Goal: Transaction & Acquisition: Purchase product/service

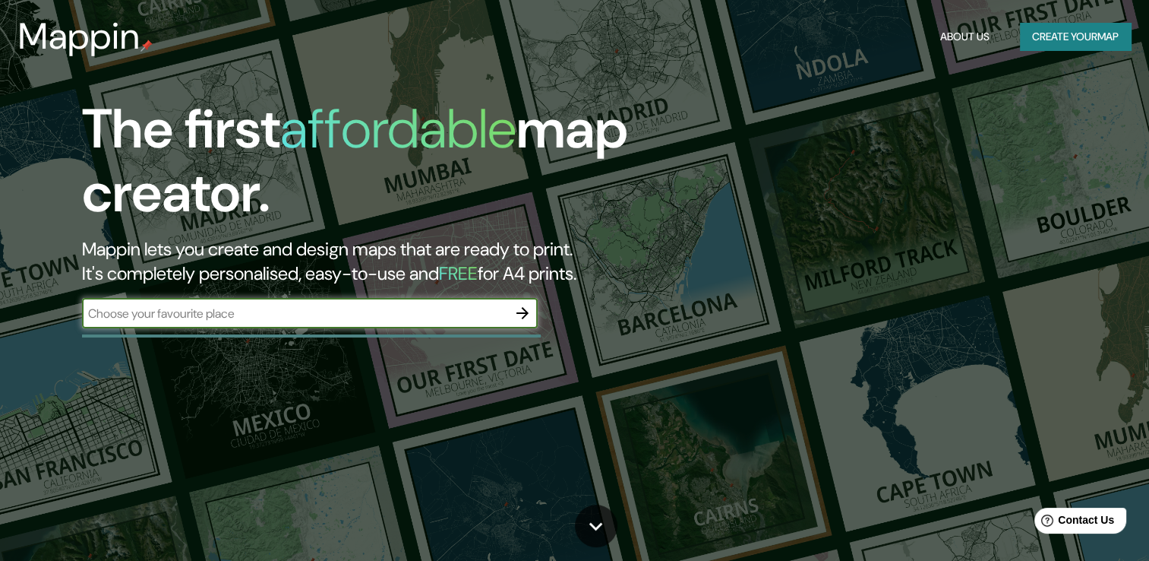
click at [171, 311] on input "text" at bounding box center [294, 313] width 425 height 17
type input "[DATE][PERSON_NAME]"
click at [527, 314] on icon "button" at bounding box center [522, 313] width 18 height 18
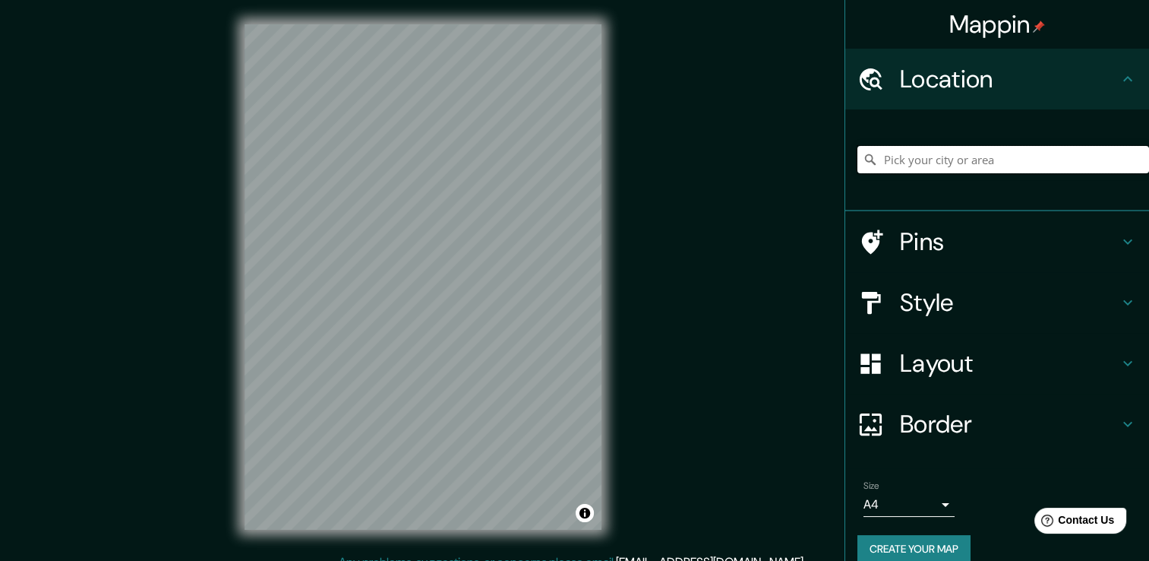
click at [985, 153] on input "Pick your city or area" at bounding box center [1004, 159] width 292 height 27
type input "[DATE][GEOGRAPHIC_DATA][PERSON_NAME], [GEOGRAPHIC_DATA], [GEOGRAPHIC_DATA]"
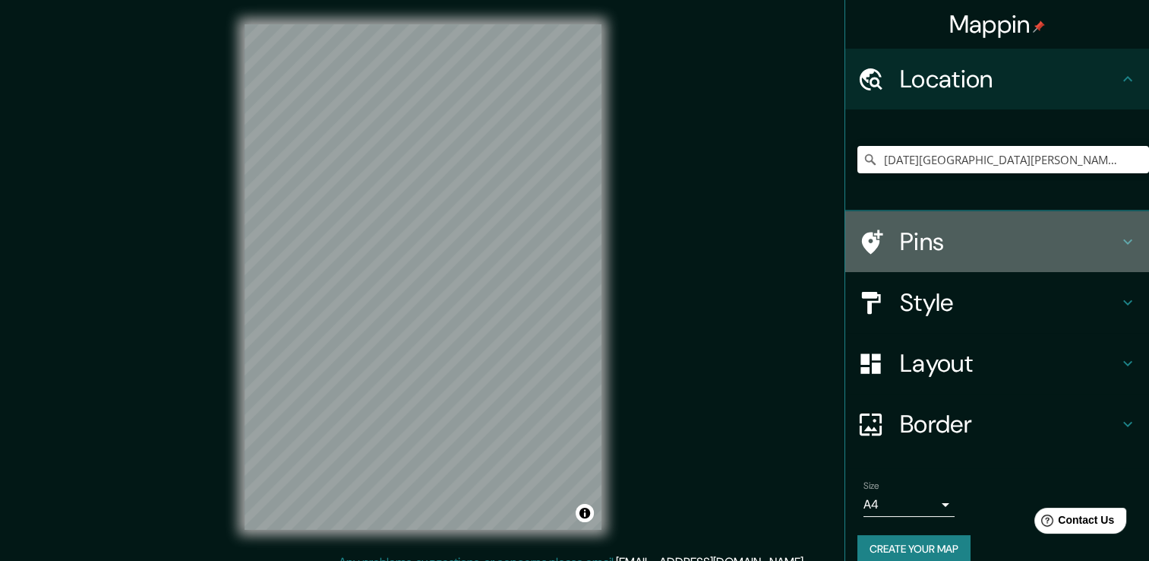
click at [1132, 248] on div "Pins" at bounding box center [997, 241] width 304 height 61
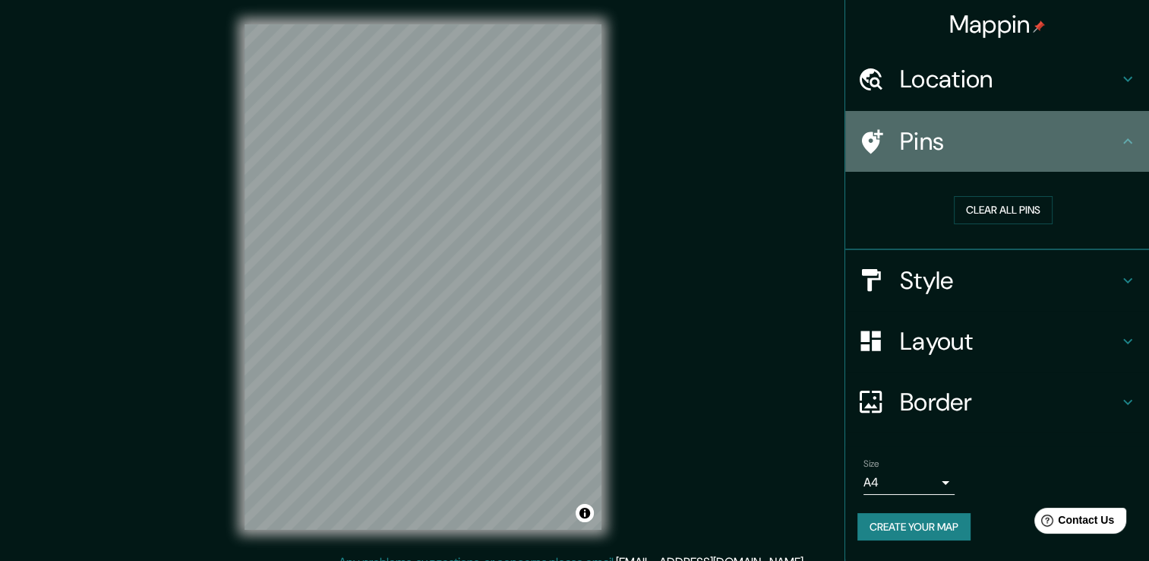
click at [1055, 143] on h4 "Pins" at bounding box center [1009, 141] width 219 height 30
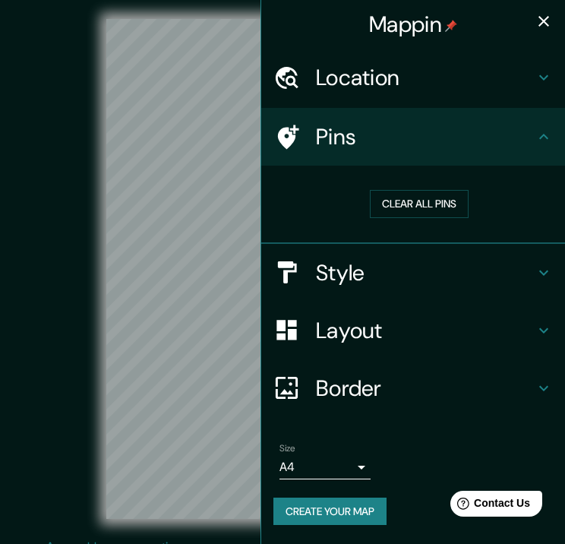
click at [261, 170] on div "Mappin Location [DATE][GEOGRAPHIC_DATA][PERSON_NAME], [GEOGRAPHIC_DATA], [GEOGR…" at bounding box center [413, 272] width 305 height 544
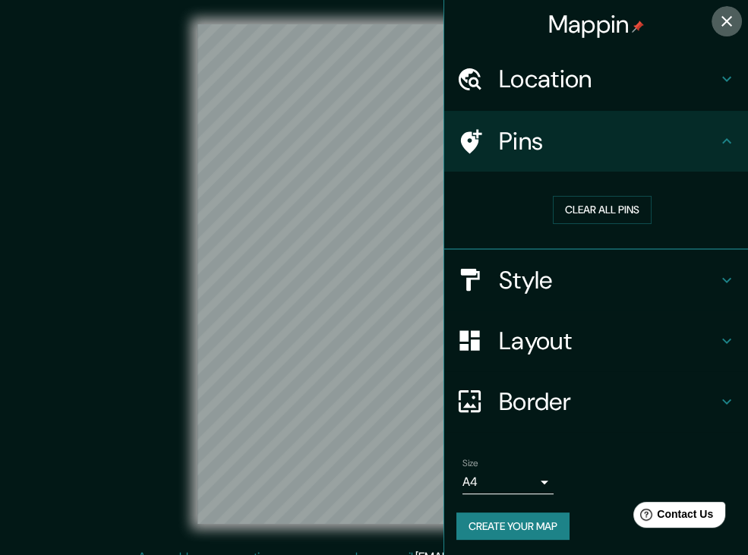
click at [718, 25] on icon "button" at bounding box center [727, 21] width 18 height 18
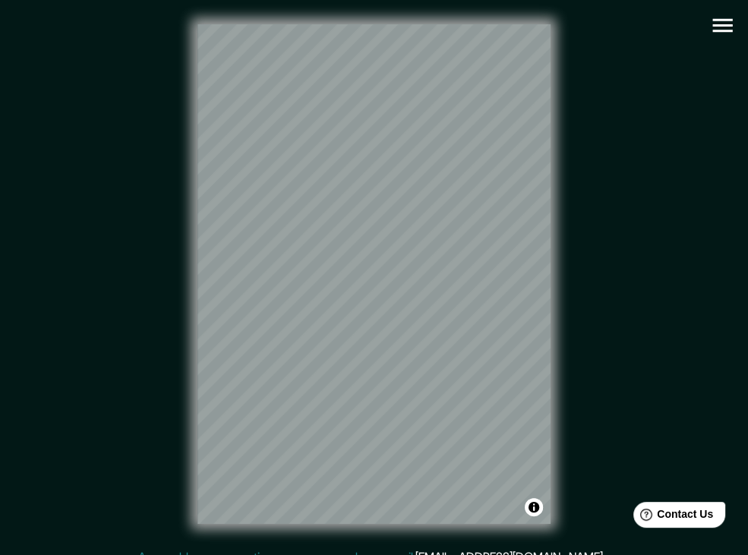
click at [708, 24] on button "button" at bounding box center [722, 25] width 39 height 39
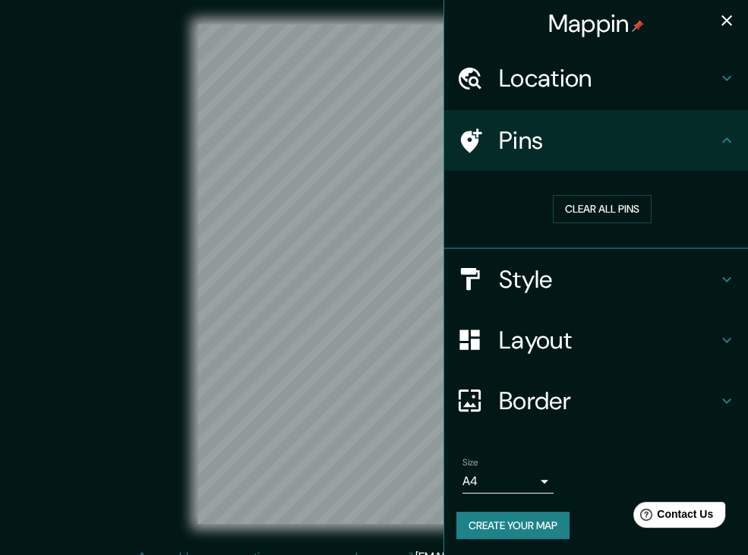
scroll to position [2, 0]
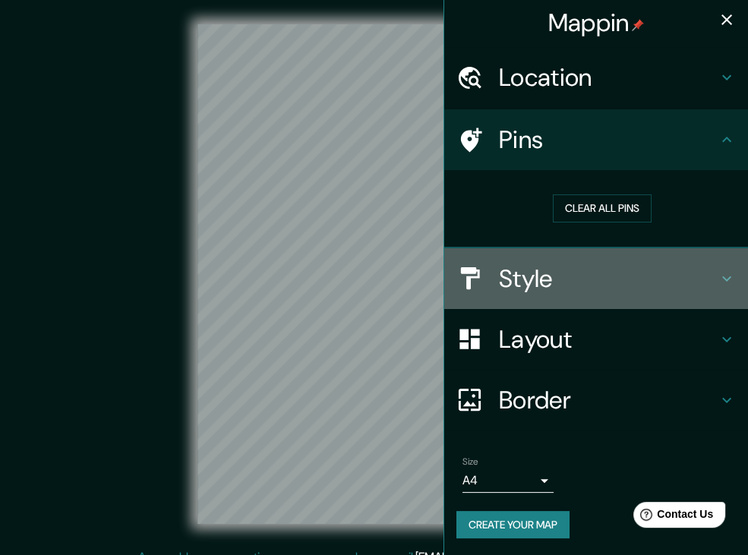
click at [641, 265] on h4 "Style" at bounding box center [608, 279] width 219 height 30
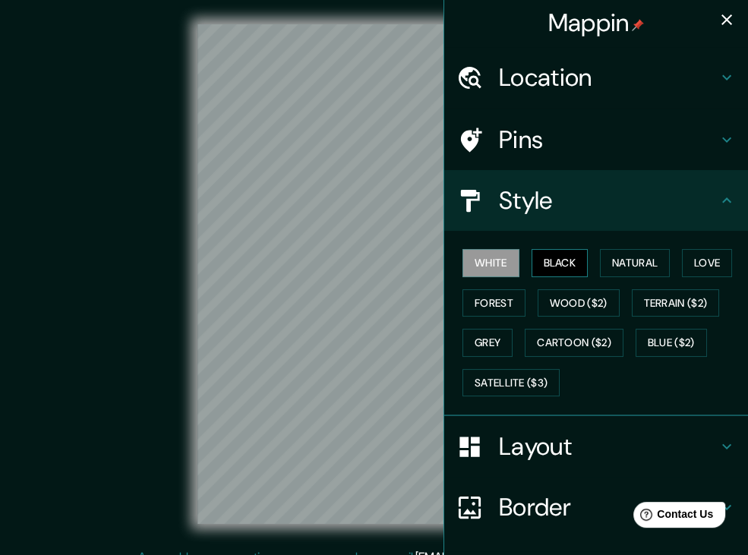
click at [552, 265] on button "Black" at bounding box center [560, 263] width 57 height 28
click at [616, 256] on button "Natural" at bounding box center [635, 263] width 70 height 28
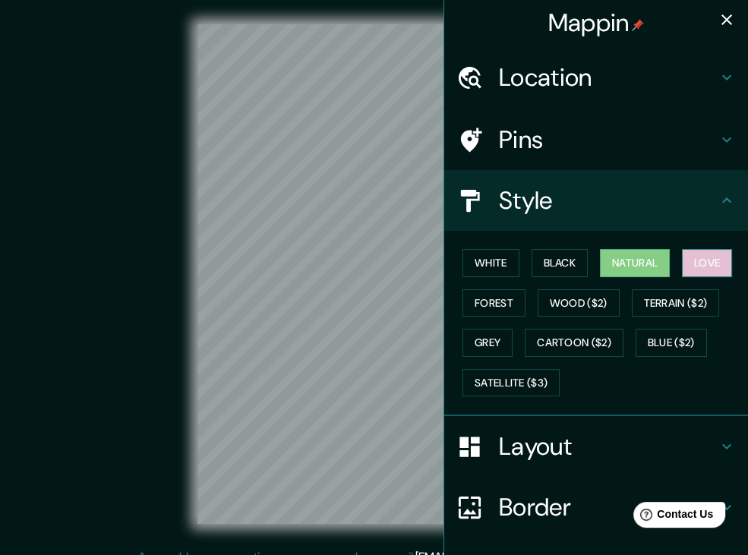
click at [687, 261] on button "Love" at bounding box center [707, 263] width 50 height 28
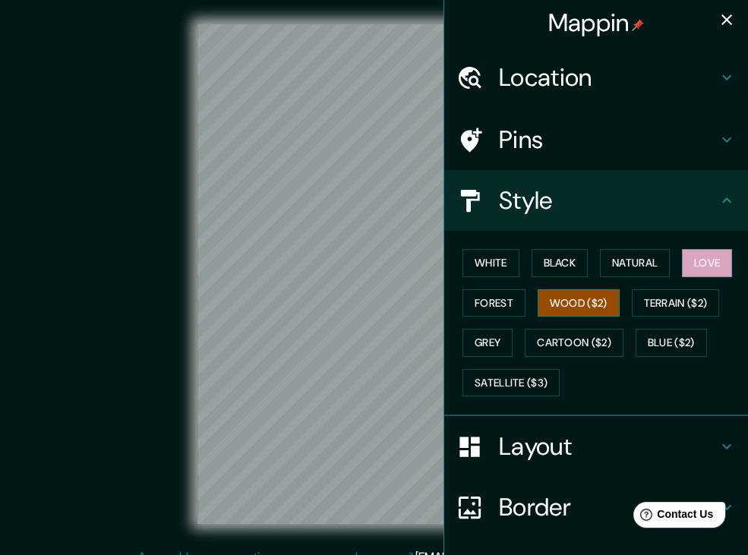
click at [587, 301] on button "Wood ($2)" at bounding box center [579, 303] width 82 height 28
click at [485, 304] on button "Forest" at bounding box center [494, 303] width 63 height 28
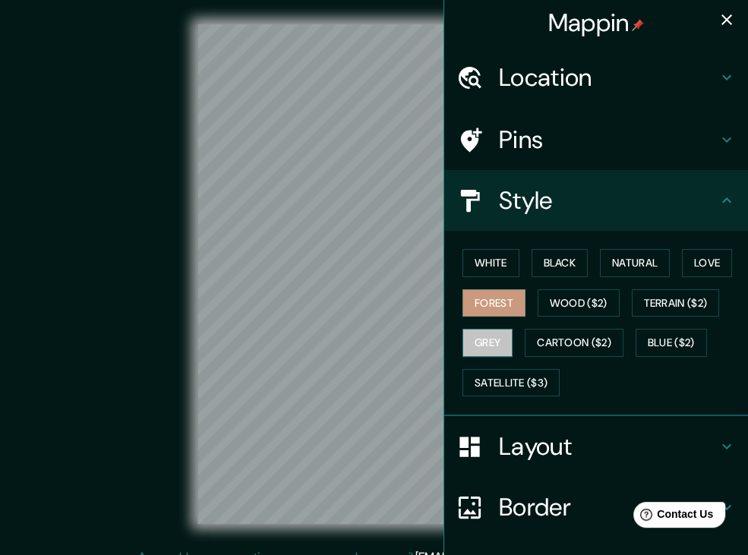
click at [484, 336] on button "Grey" at bounding box center [488, 343] width 50 height 28
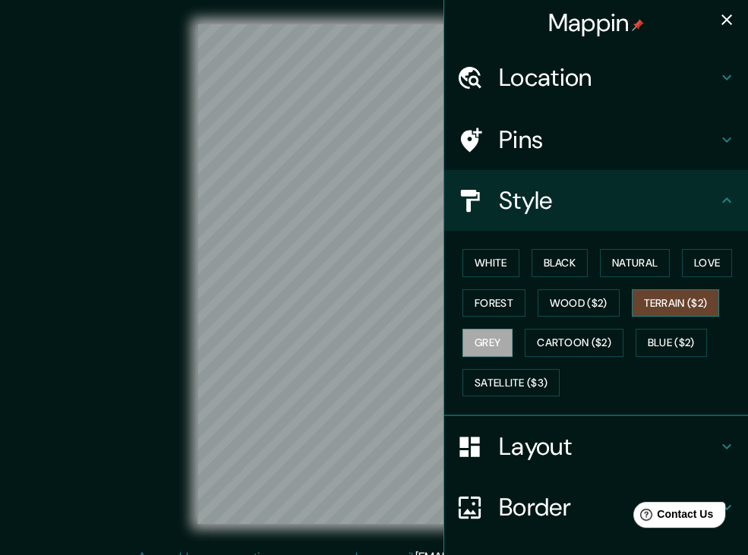
click at [646, 303] on button "Terrain ($2)" at bounding box center [676, 303] width 88 height 28
click at [647, 336] on button "Blue ($2)" at bounding box center [671, 343] width 71 height 28
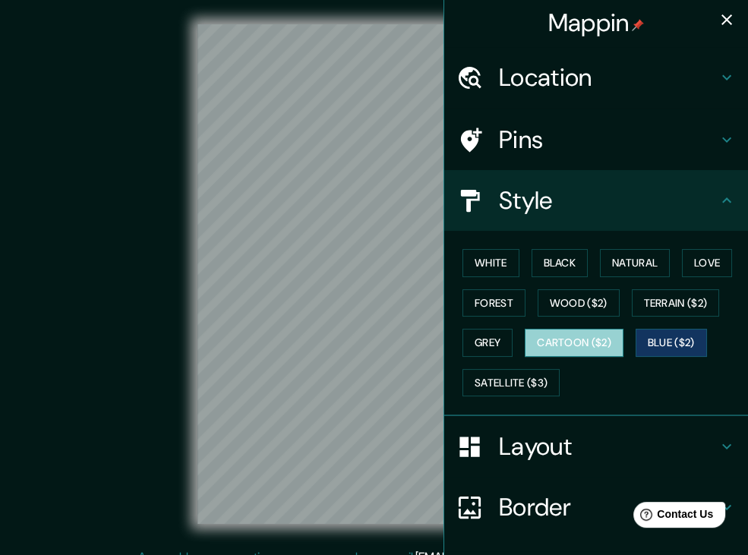
click at [554, 349] on button "Cartoon ($2)" at bounding box center [574, 343] width 99 height 28
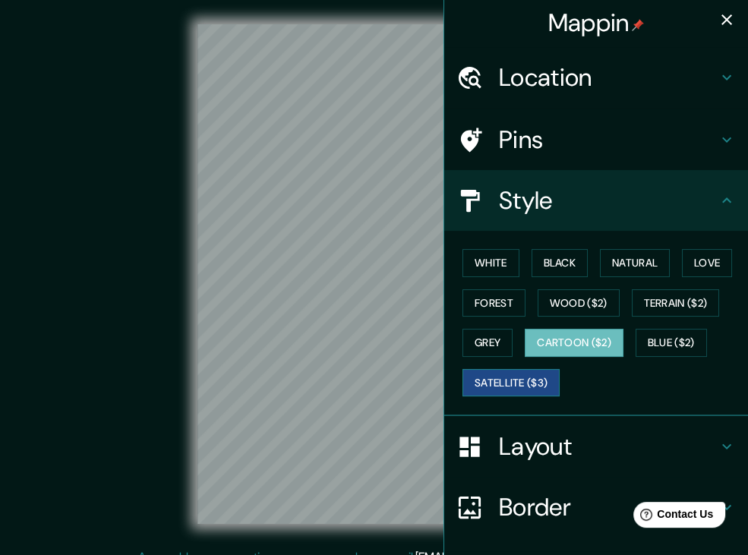
click at [518, 392] on button "Satellite ($3)" at bounding box center [511, 383] width 97 height 28
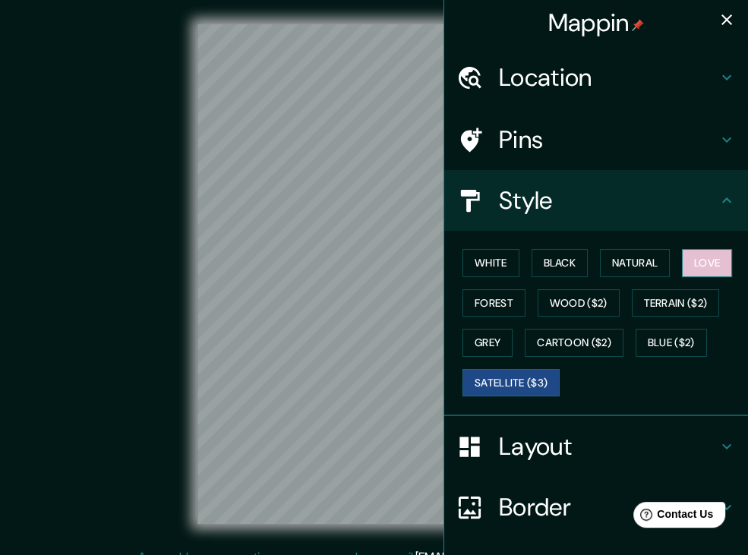
click at [696, 249] on button "Love" at bounding box center [707, 263] width 50 height 28
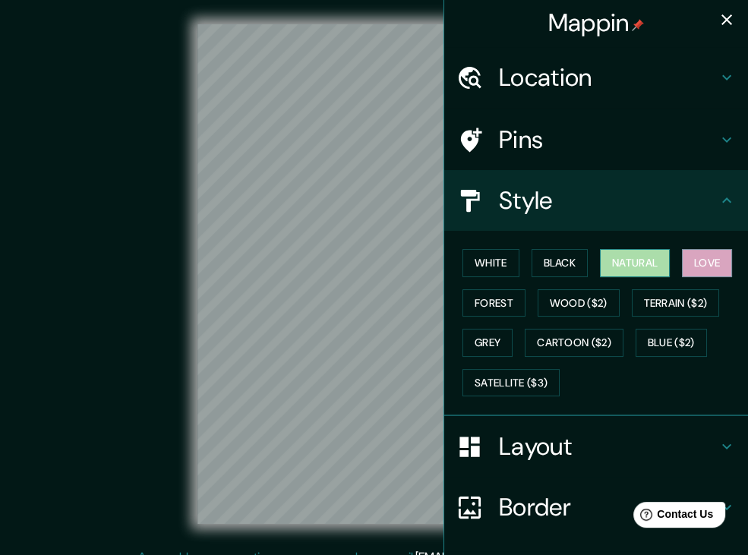
click at [617, 257] on button "Natural" at bounding box center [635, 263] width 70 height 28
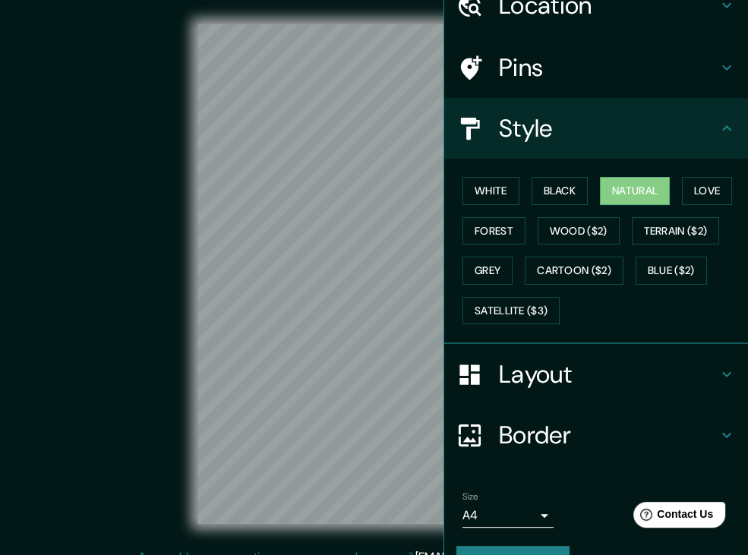
scroll to position [77, 0]
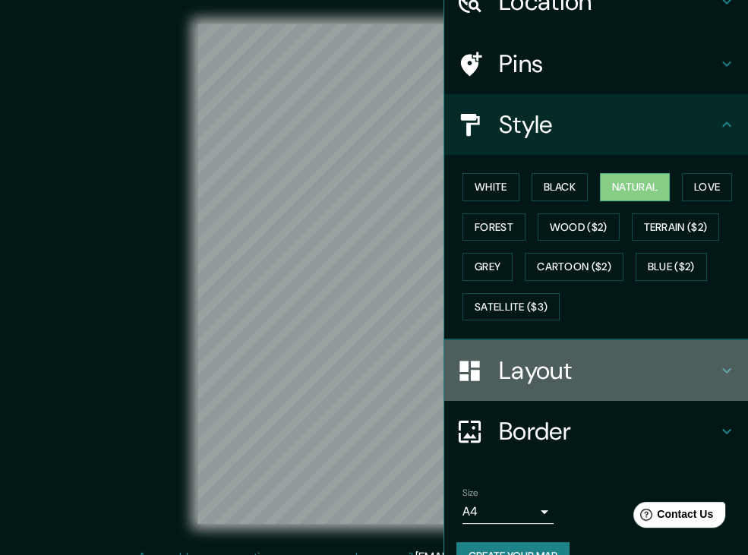
click at [705, 367] on h4 "Layout" at bounding box center [608, 370] width 219 height 30
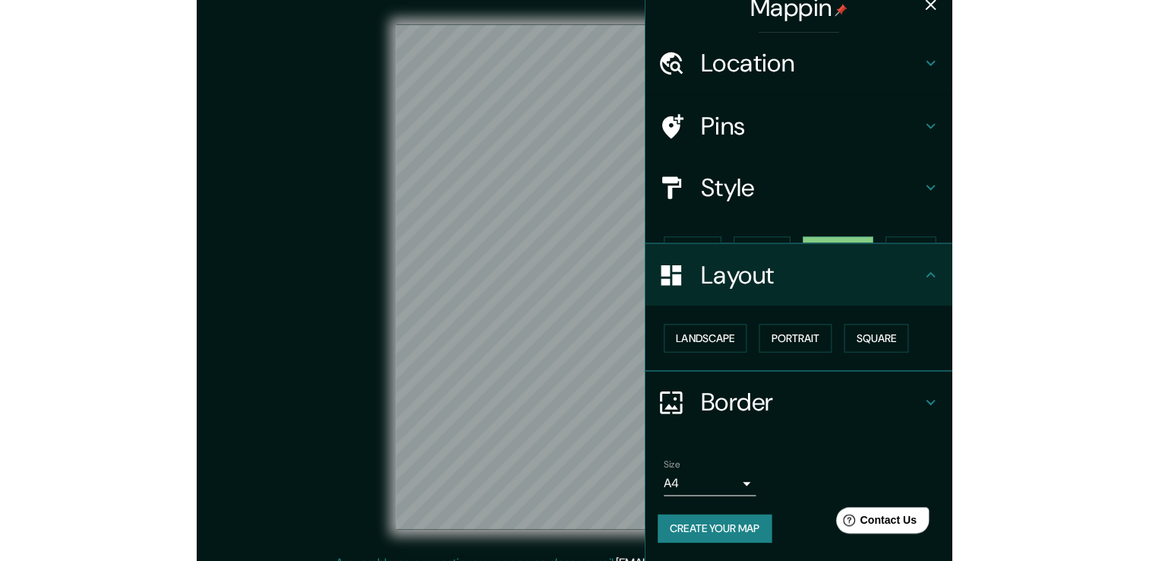
scroll to position [0, 0]
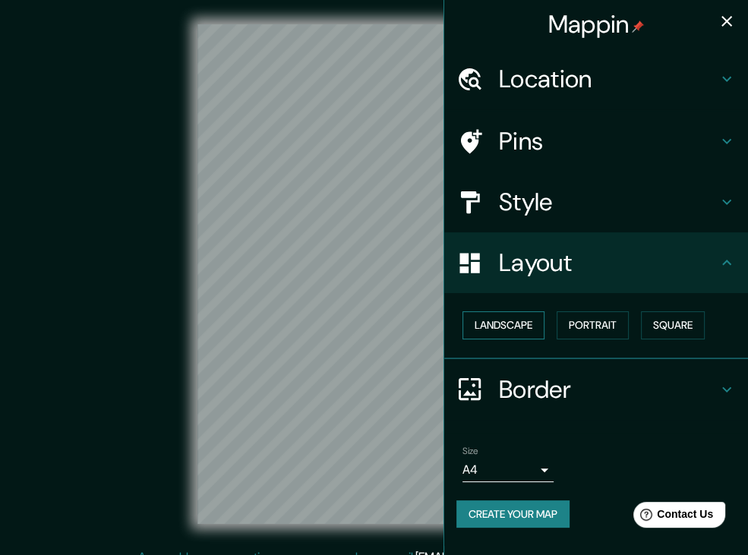
click at [516, 324] on button "Landscape" at bounding box center [504, 325] width 82 height 28
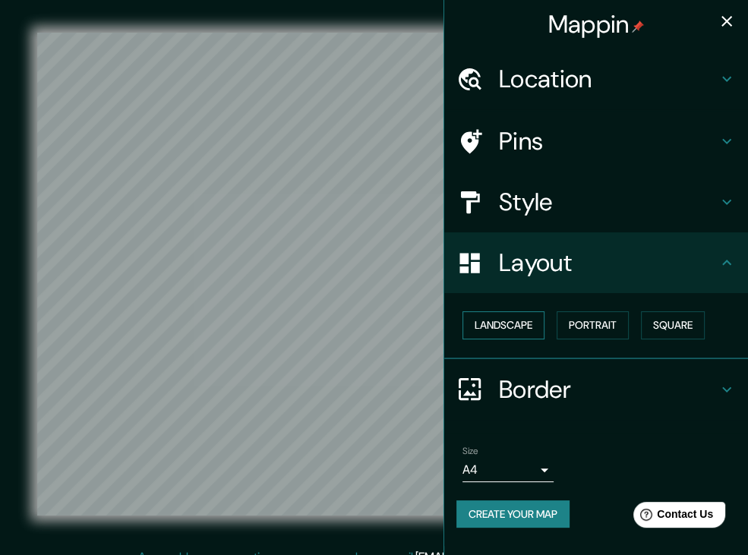
click at [516, 324] on button "Landscape" at bounding box center [504, 325] width 82 height 28
click at [601, 324] on button "Portrait" at bounding box center [593, 325] width 72 height 28
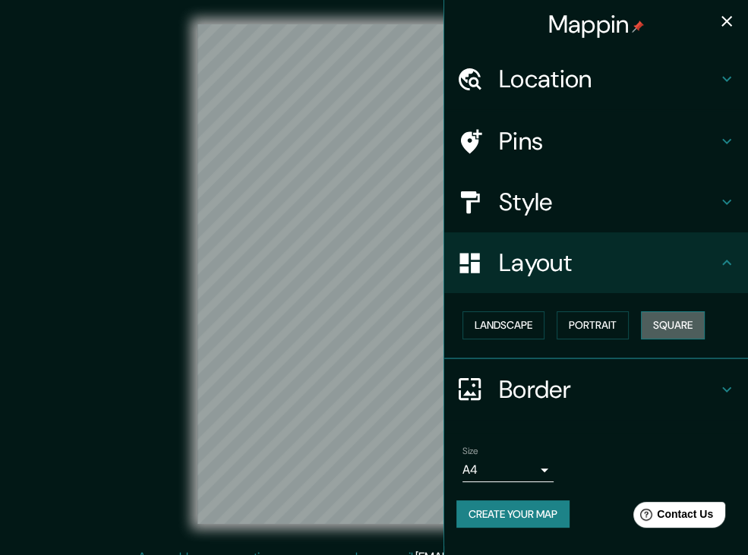
click at [687, 324] on button "Square" at bounding box center [673, 325] width 64 height 28
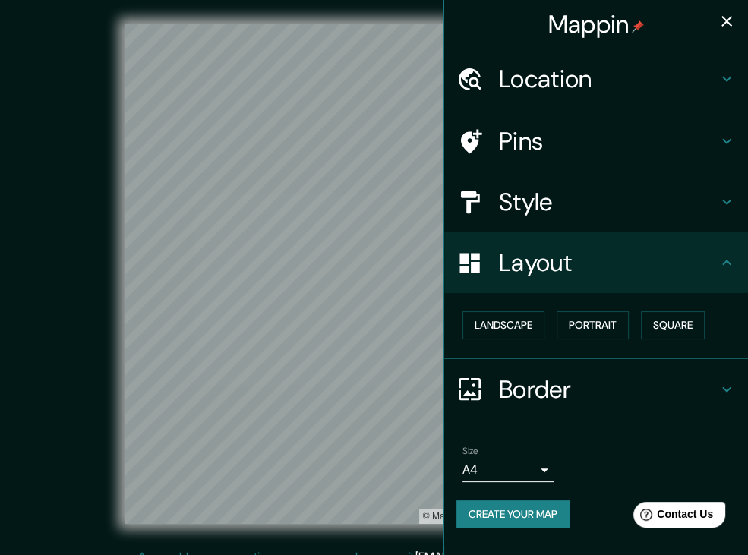
click at [679, 374] on h4 "Border" at bounding box center [608, 389] width 219 height 30
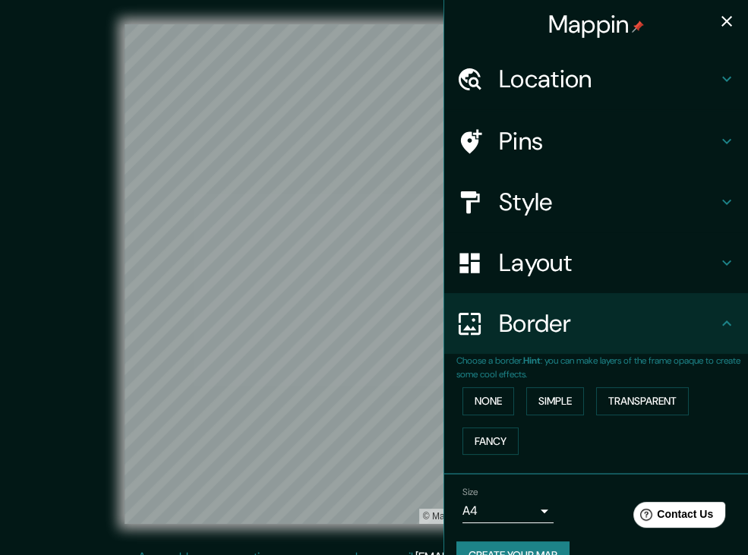
click at [718, 17] on icon "button" at bounding box center [727, 21] width 18 height 18
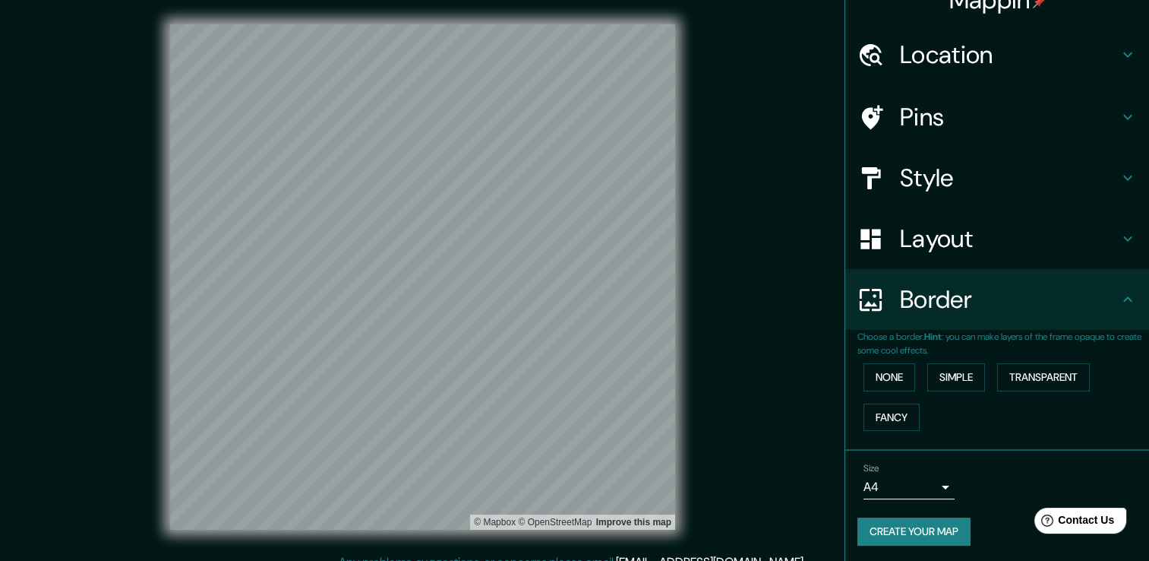
scroll to position [25, 0]
click at [918, 526] on button "Create your map" at bounding box center [914, 530] width 113 height 28
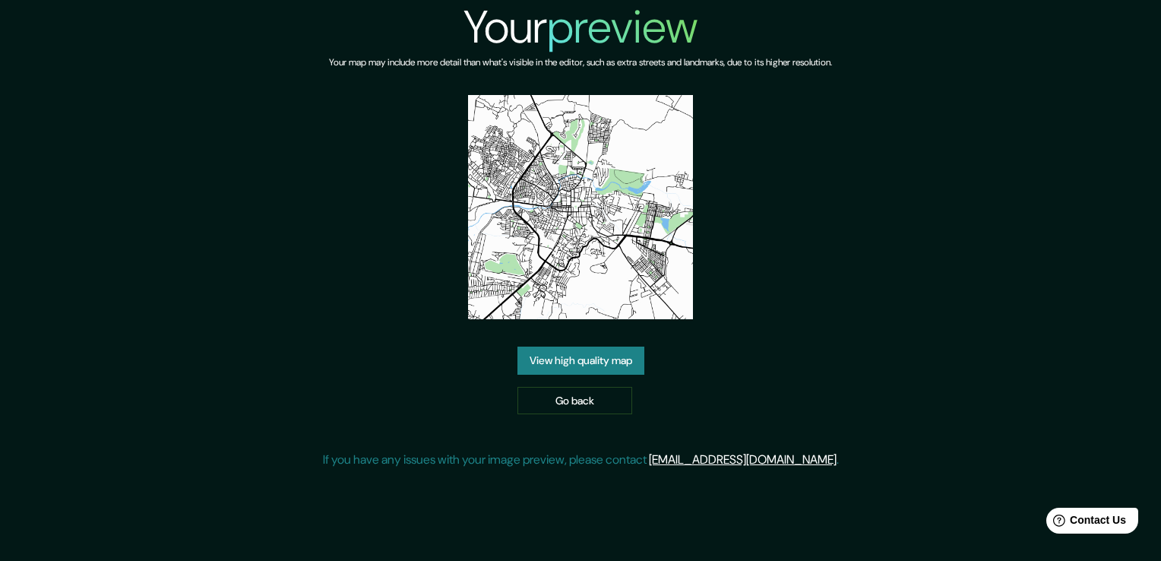
click at [607, 367] on link "View high quality map" at bounding box center [580, 360] width 127 height 28
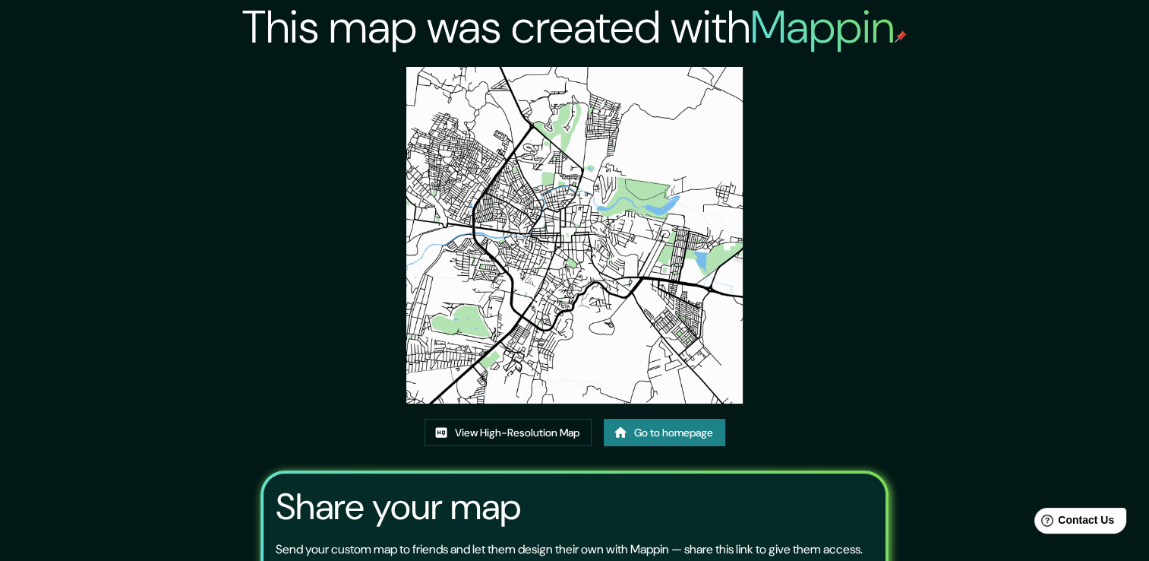
click at [569, 292] on img at bounding box center [574, 235] width 336 height 336
click at [602, 357] on img at bounding box center [574, 235] width 336 height 336
click at [845, 177] on div "This map was created with Mappin View High-Resolution Map Go to homepage Share …" at bounding box center [574, 349] width 665 height 698
